Goal: Navigation & Orientation: Find specific page/section

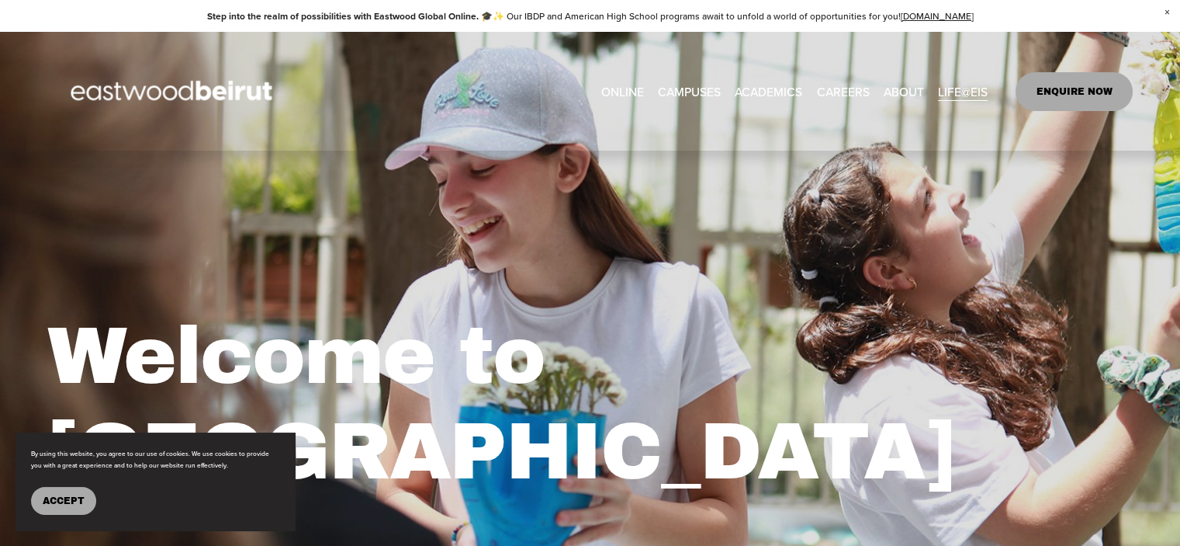
click at [0, 0] on link "EASTWOOD COLLEGE KAFARSHIMA" at bounding box center [0, 0] width 0 height 0
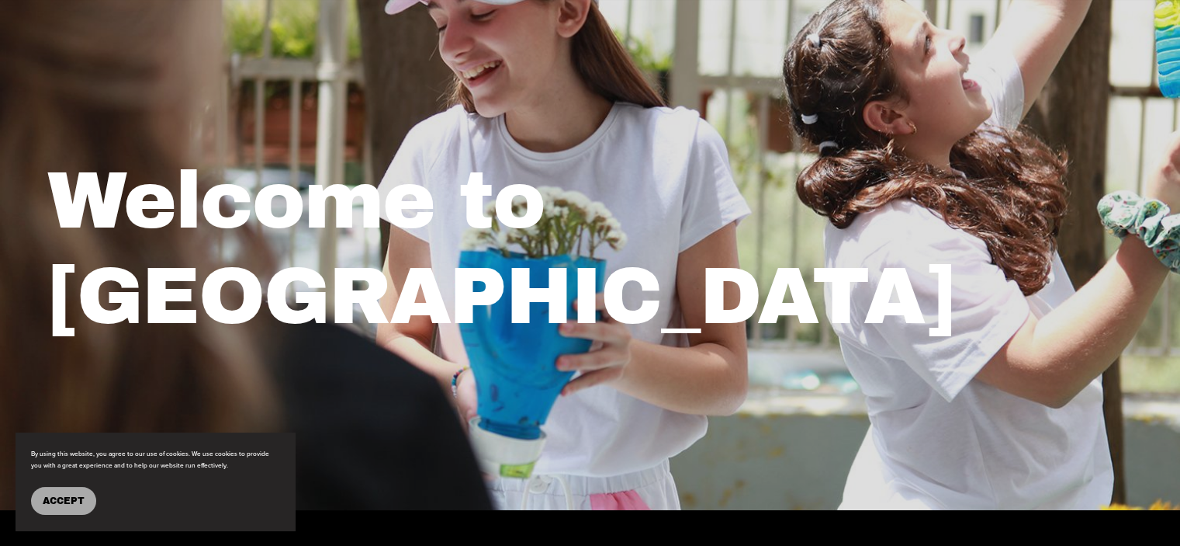
click at [858, 88] on div "Welcome to [GEOGRAPHIC_DATA]" at bounding box center [590, 253] width 1180 height 513
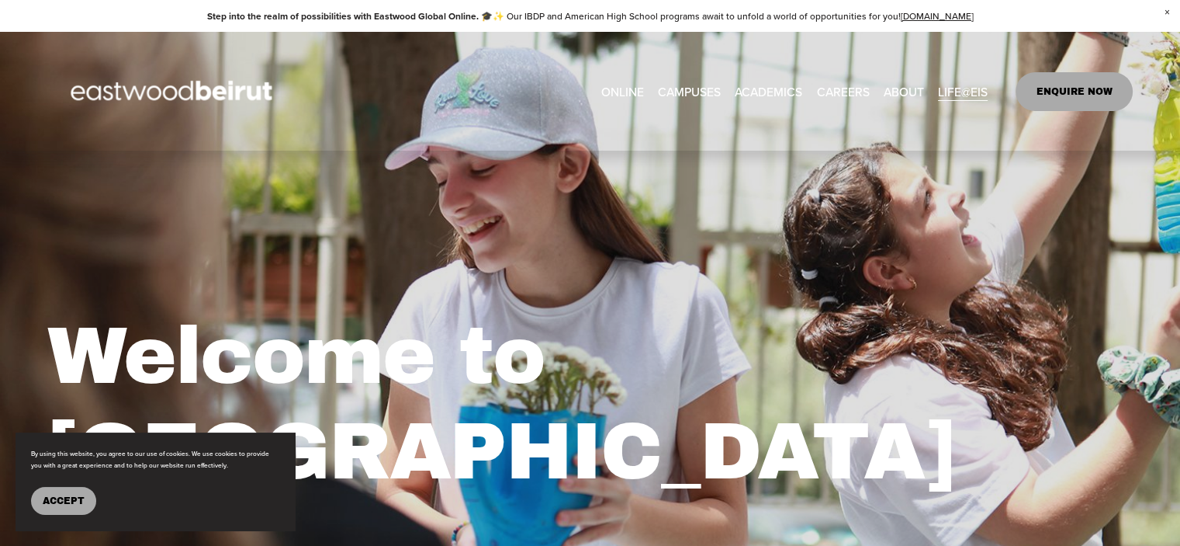
click at [839, 89] on link "CAREERS" at bounding box center [842, 91] width 53 height 24
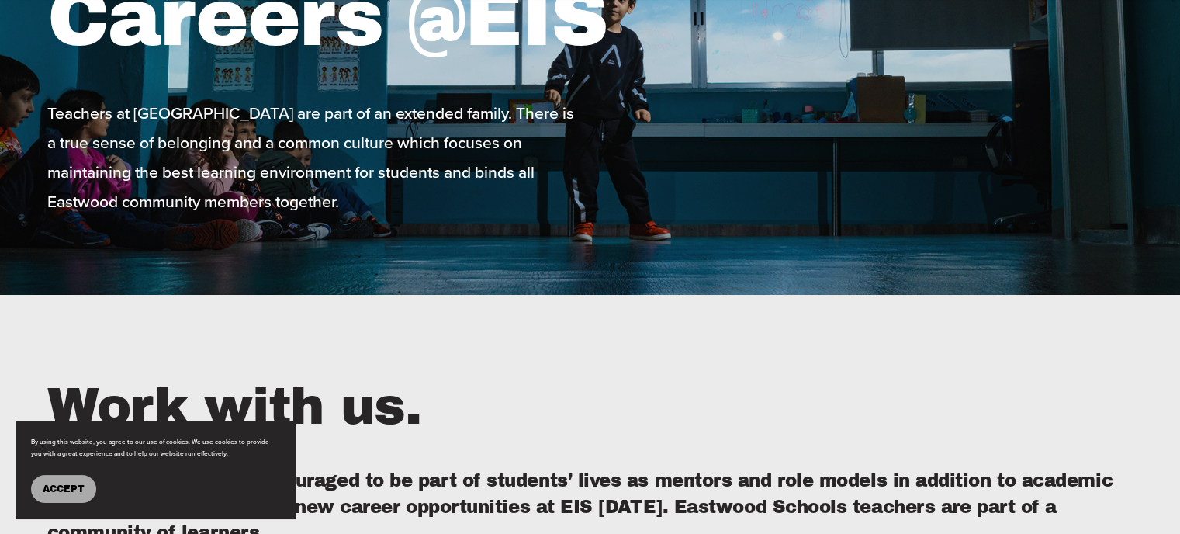
scroll to position [310, 0]
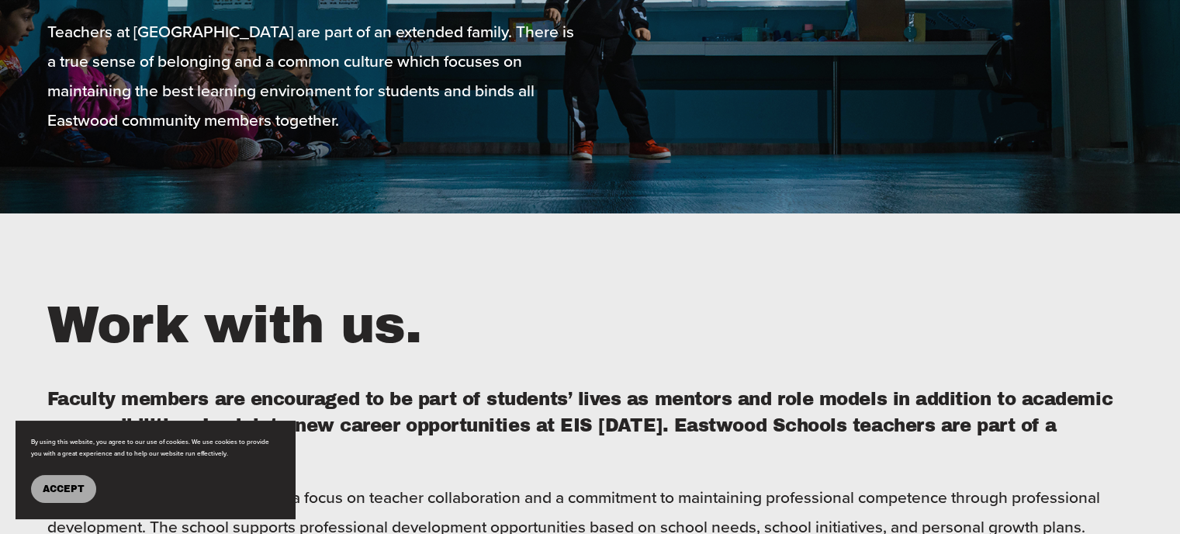
click at [41, 484] on button "Accept" at bounding box center [63, 489] width 65 height 28
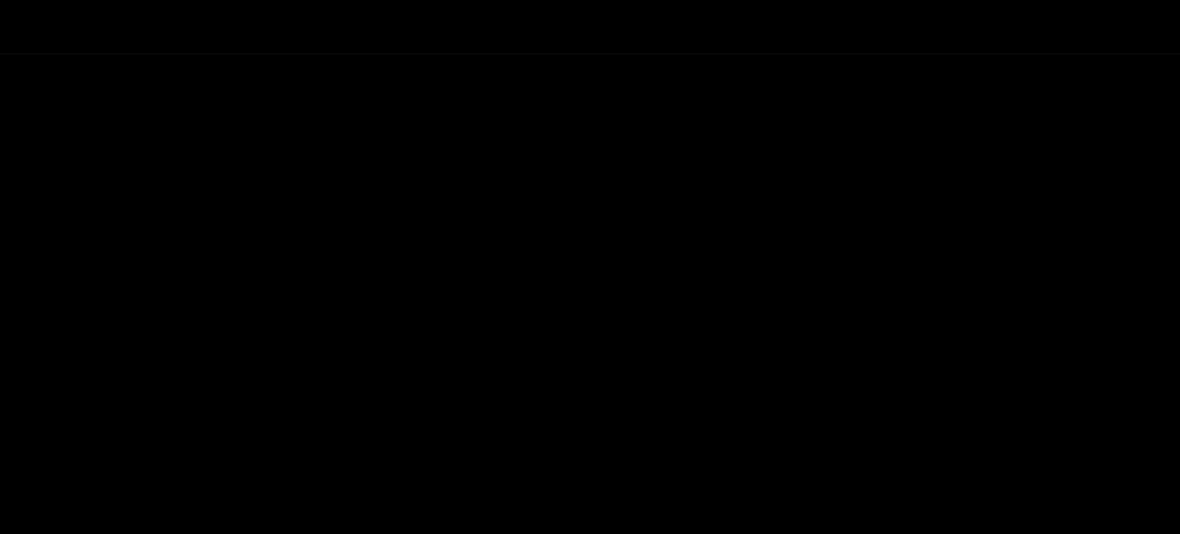
scroll to position [2406, 0]
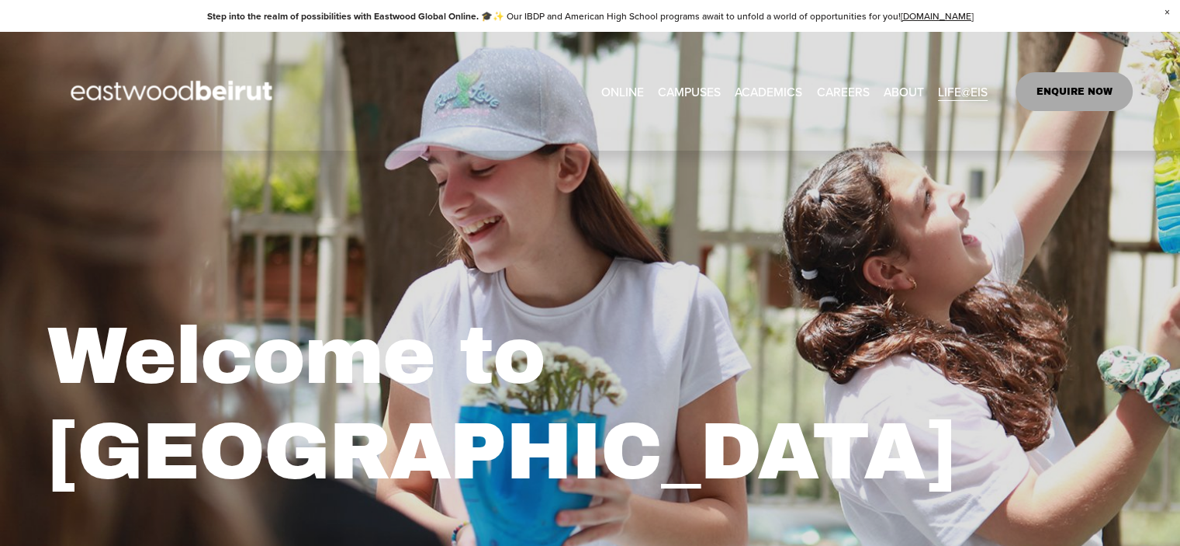
click at [0, 0] on link "EASTWOOD COLLEGE KAFARSHIMA" at bounding box center [0, 0] width 0 height 0
